Goal: Check status: Check status

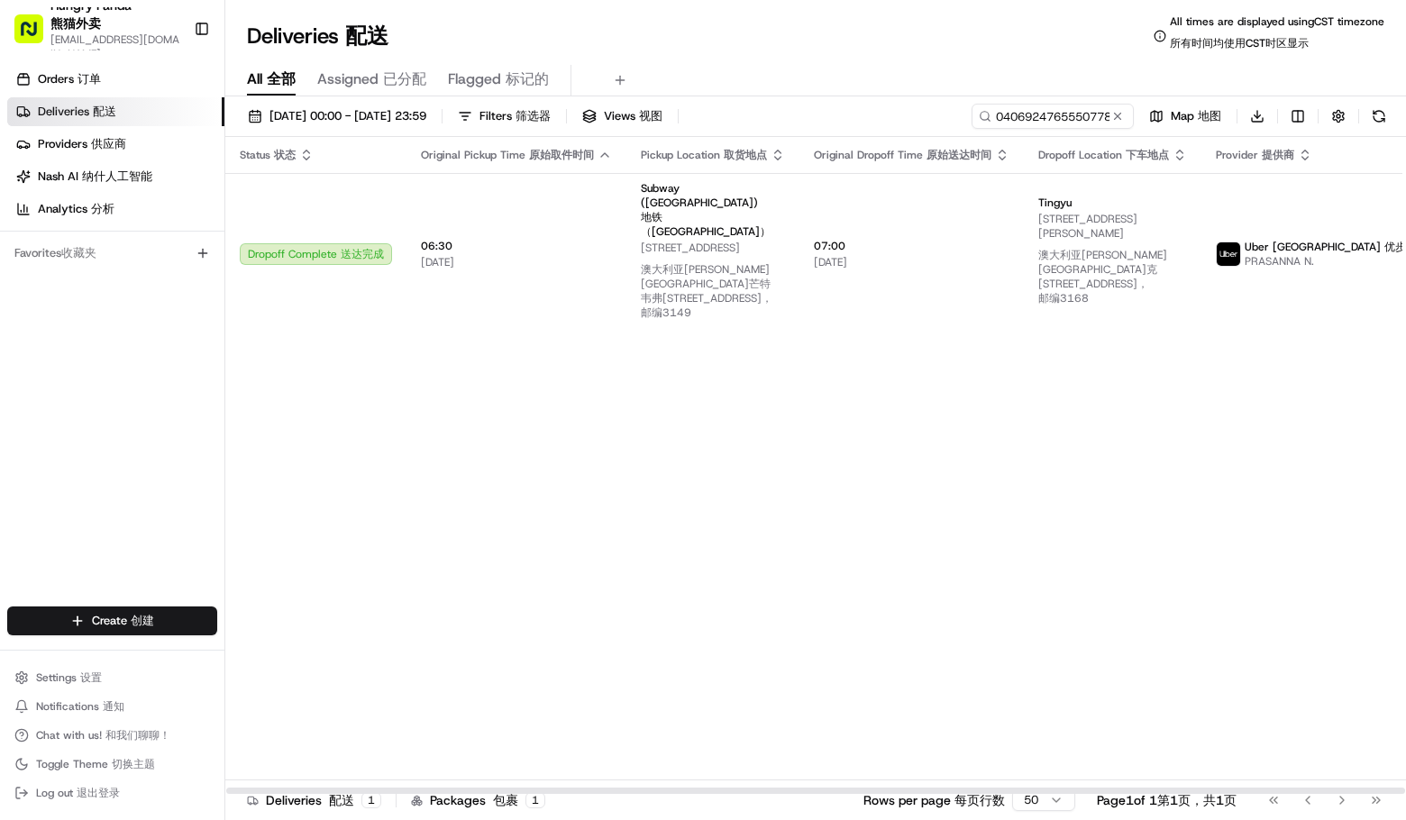
click at [1064, 116] on input "0406924765550778921684" at bounding box center [1053, 116] width 162 height 25
type input "1604978035050759521954"
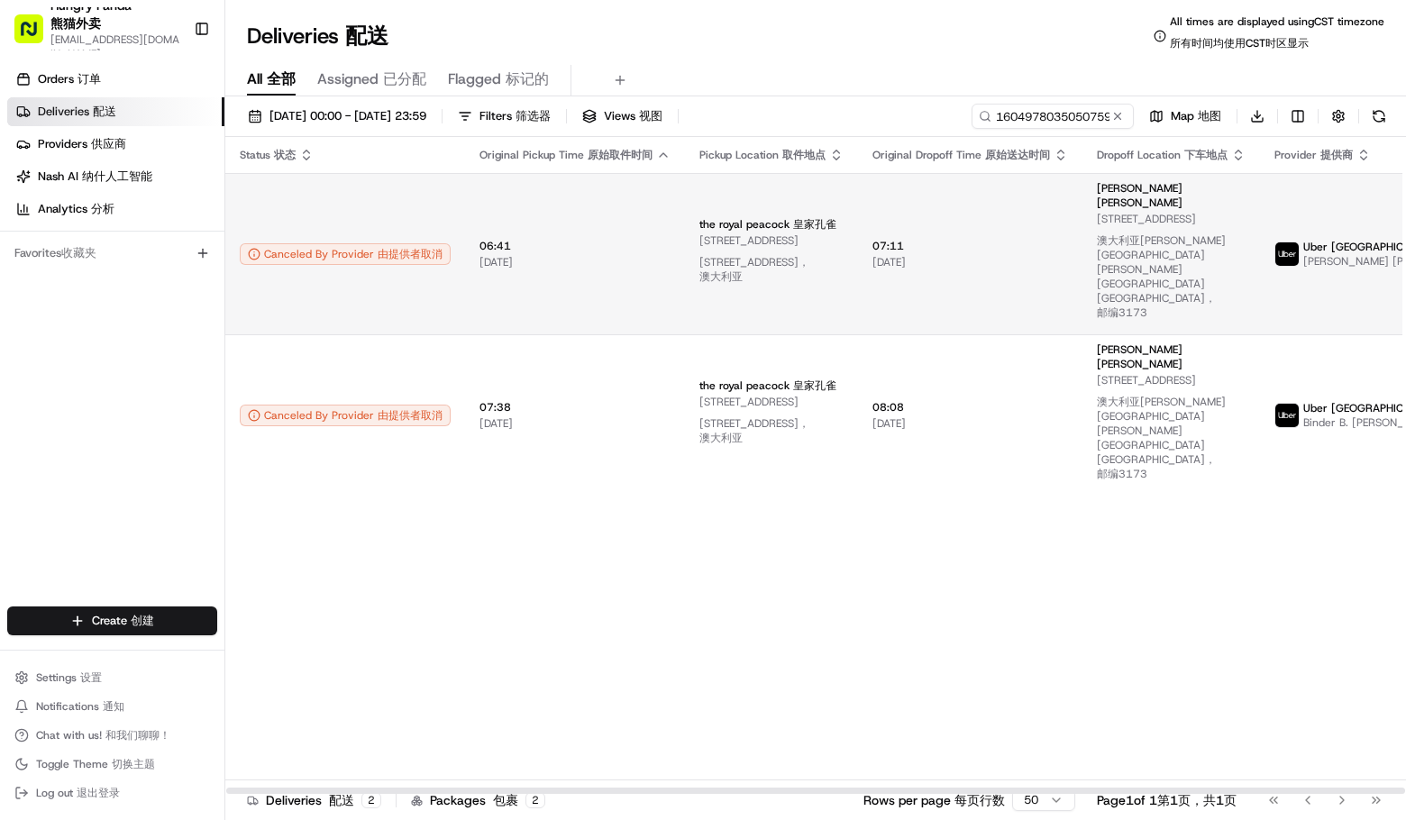
click at [1303, 240] on span "Uber [GEOGRAPHIC_DATA] Uber Australia 优步澳大利亚" at bounding box center [1405, 247] width 205 height 14
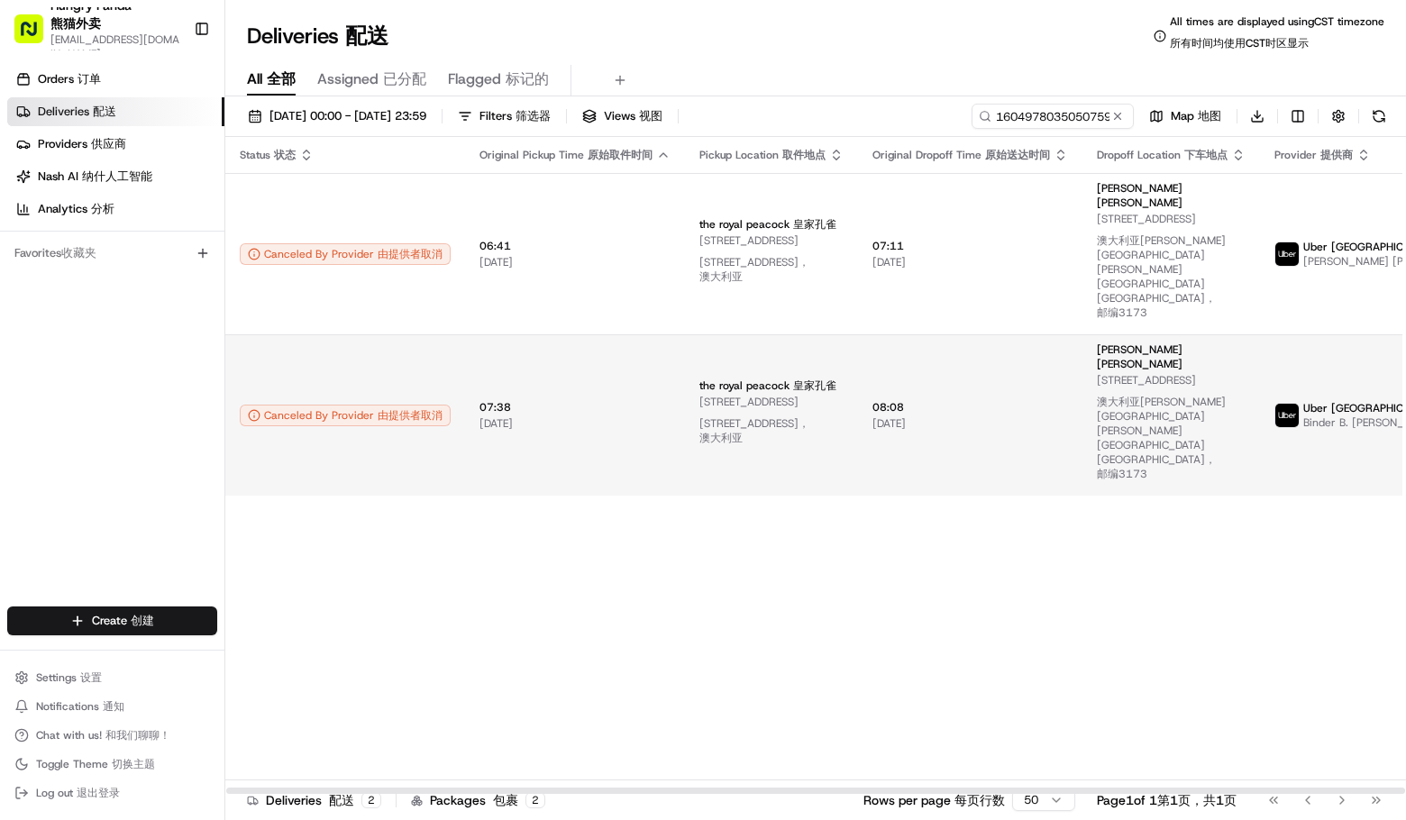
click at [1352, 416] on span "[PERSON_NAME]." at bounding box center [1396, 423] width 88 height 14
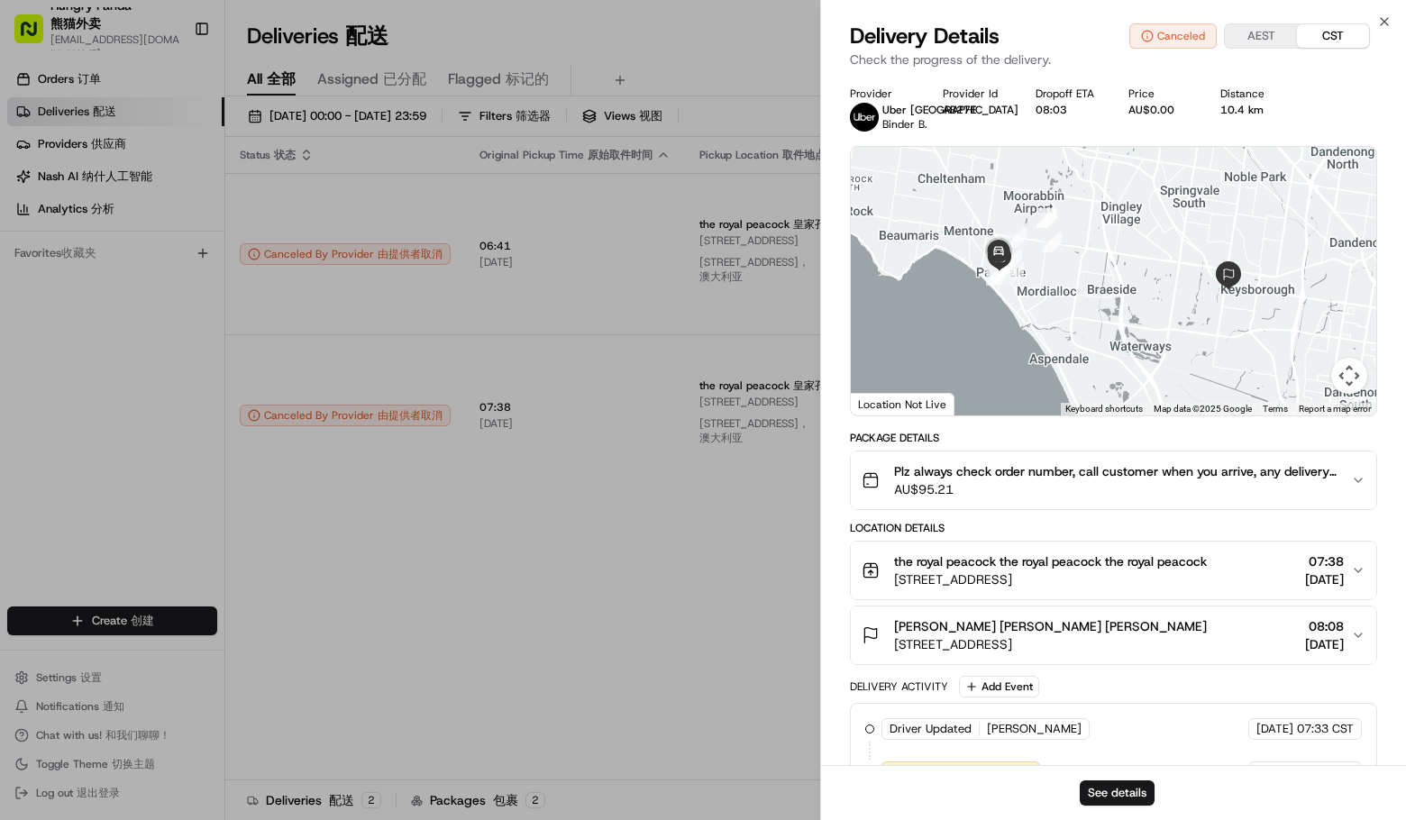
click at [1362, 478] on icon "button" at bounding box center [1358, 480] width 14 height 14
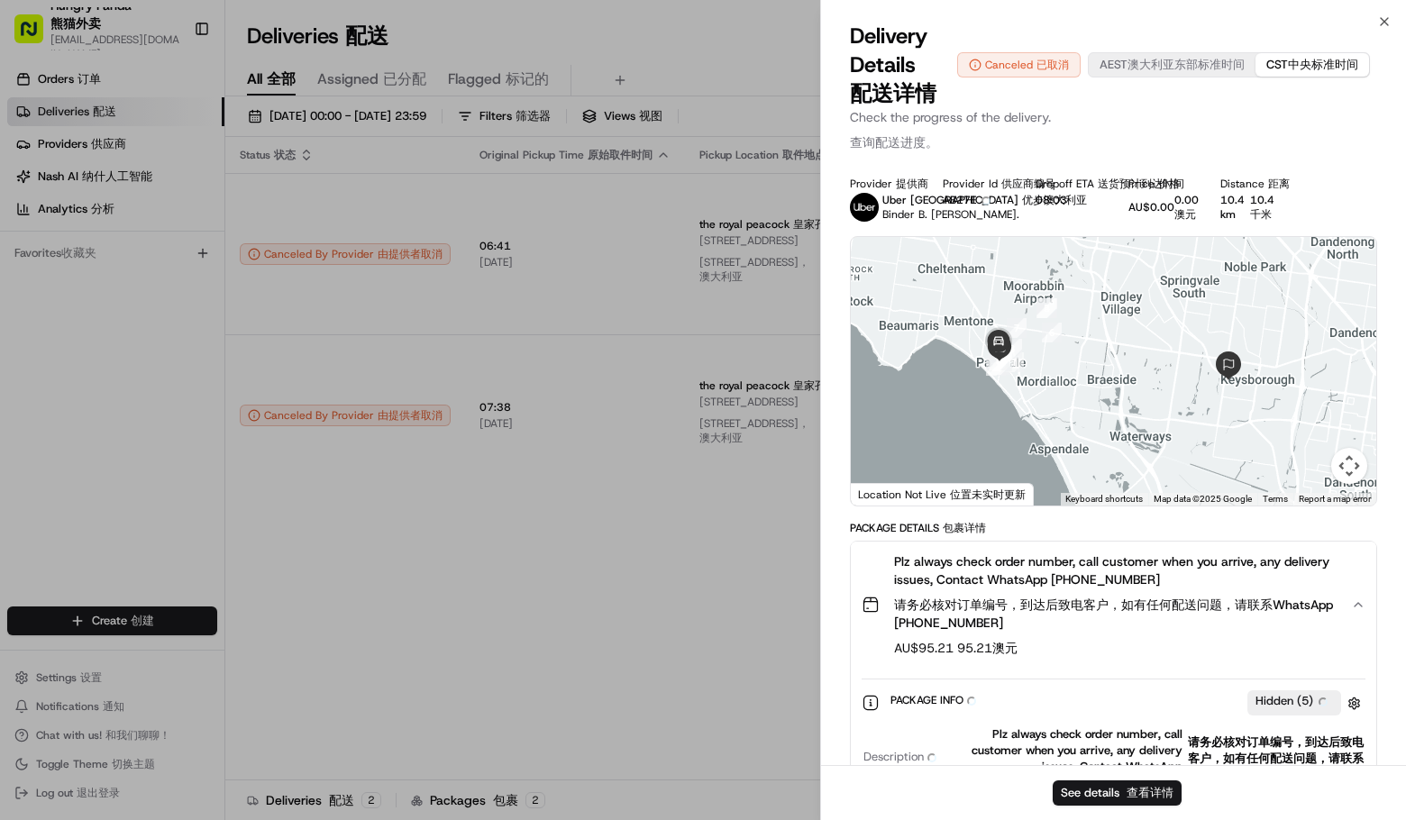
click at [1360, 477] on button "Map camera controls" at bounding box center [1349, 466] width 36 height 36
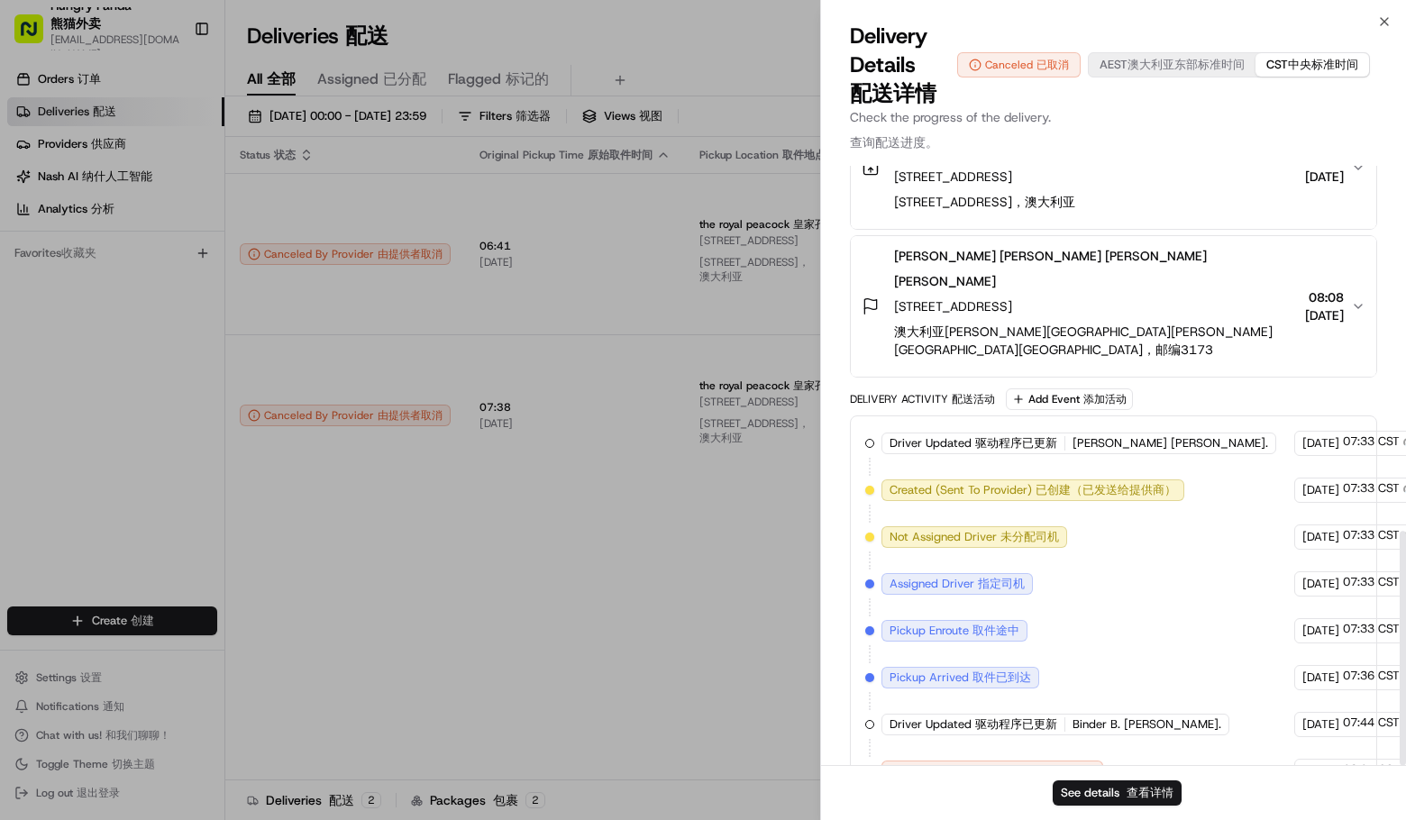
scroll to position [955, 0]
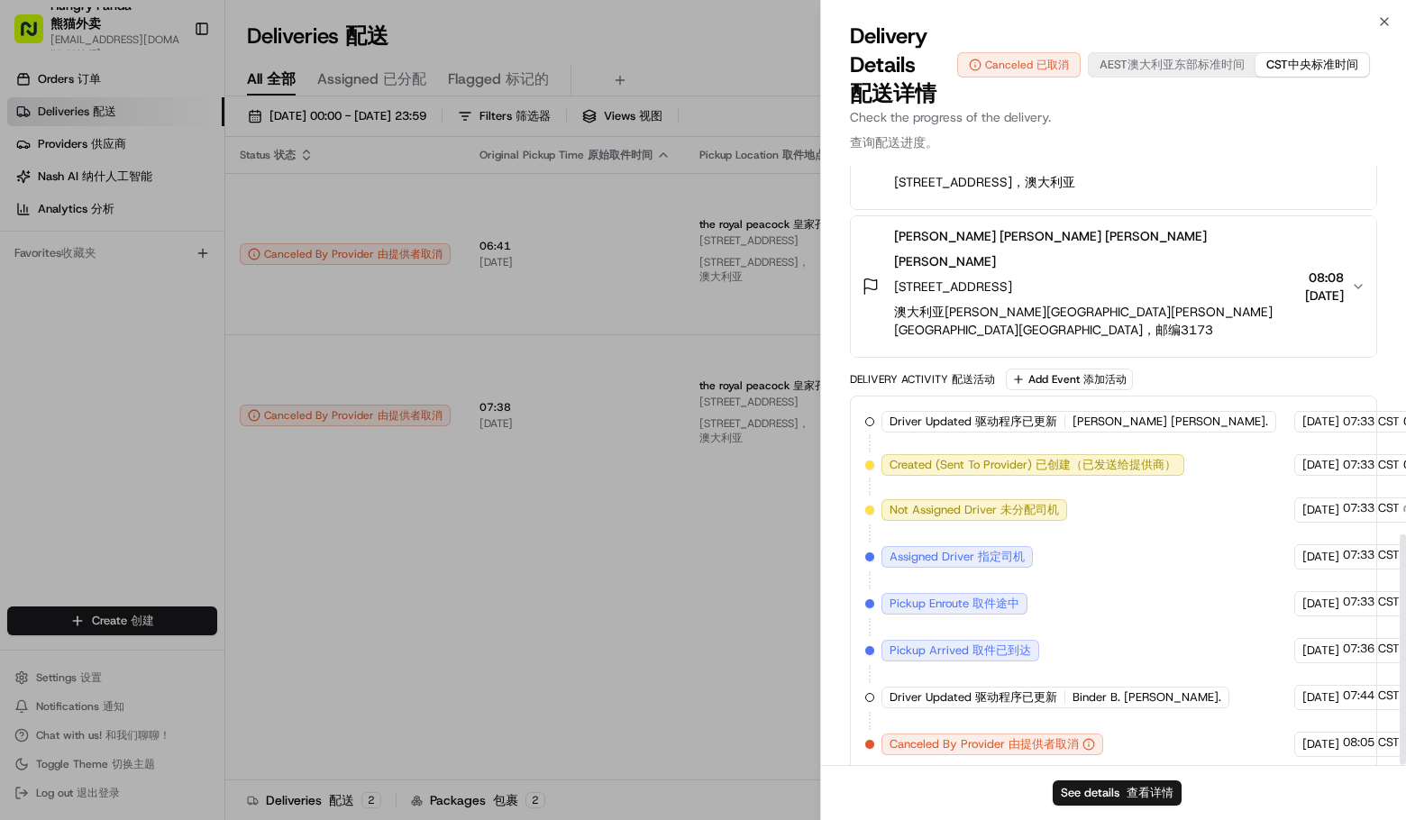
drag, startPoint x: 402, startPoint y: 543, endPoint x: 374, endPoint y: 523, distance: 34.3
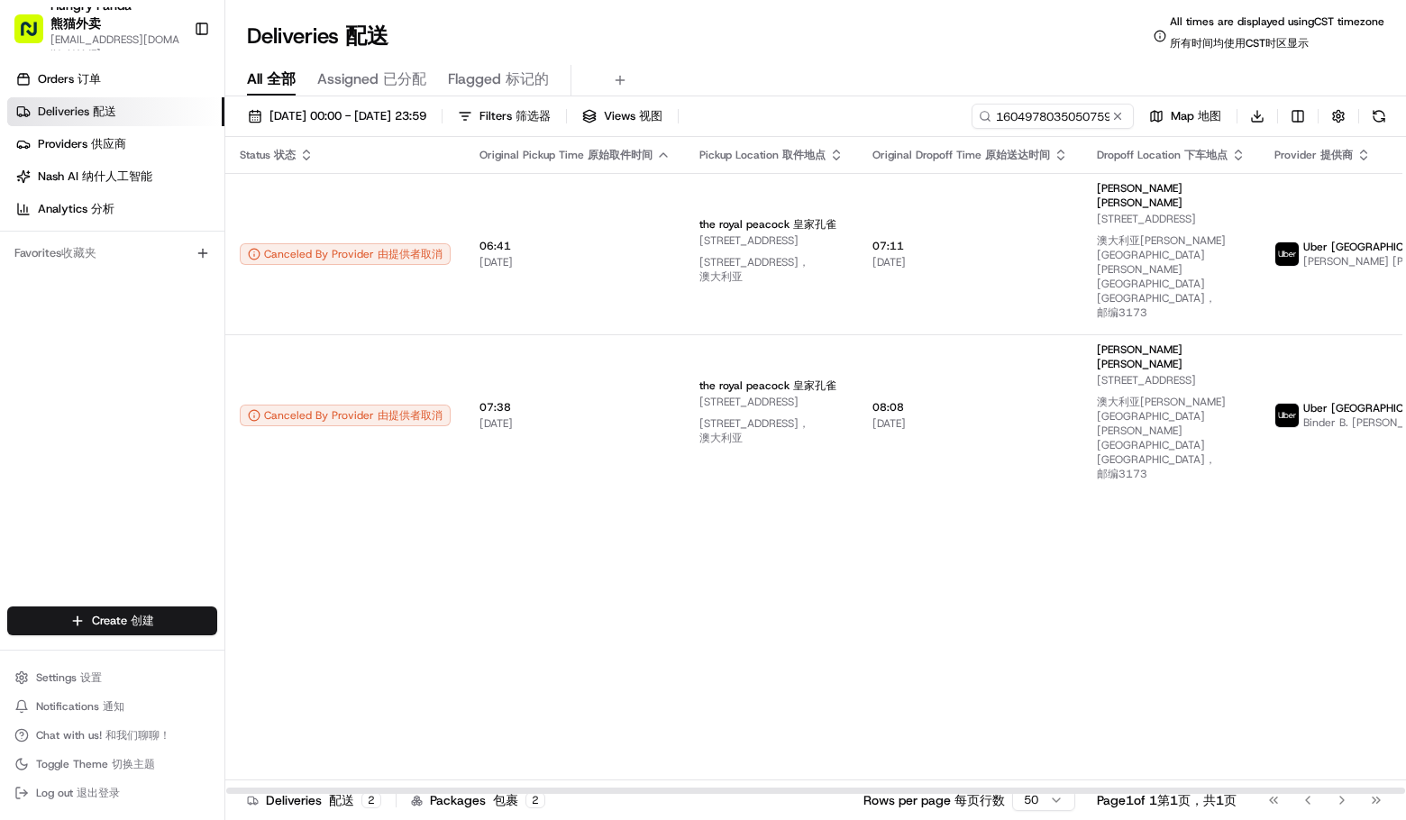
drag, startPoint x: 1266, startPoint y: 575, endPoint x: 1244, endPoint y: 554, distance: 30.0
click at [1266, 575] on div "Status Status 状态 Original Pickup Time Original Pickup Time 原始取件时间 Pickup Locati…" at bounding box center [915, 466] width 1380 height 658
